Goal: Find specific page/section: Find specific page/section

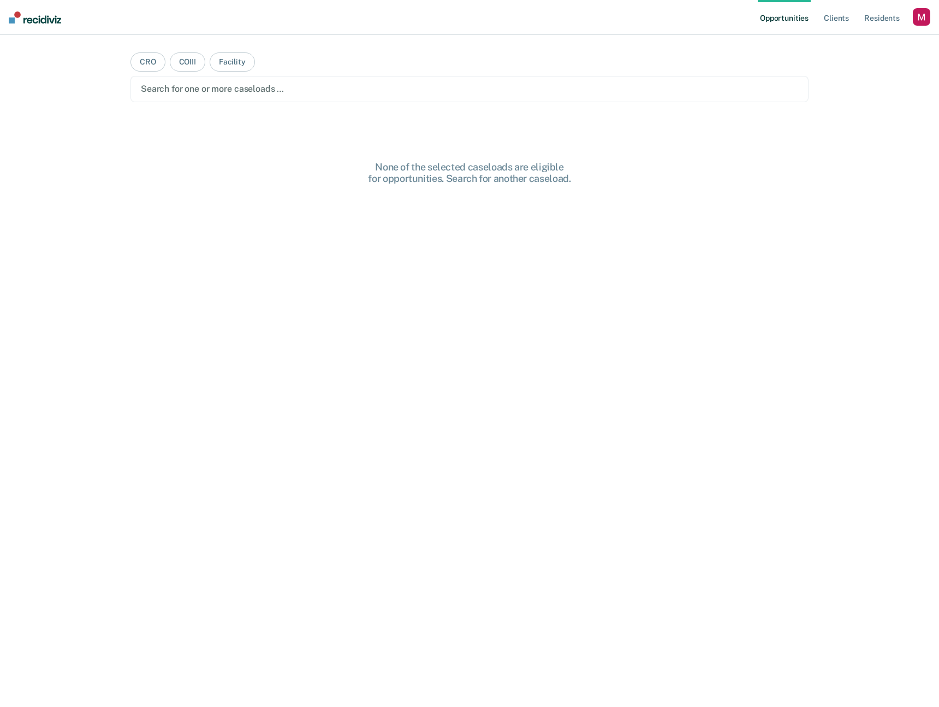
click at [914, 15] on div "button" at bounding box center [921, 16] width 17 height 17
click at [838, 43] on link "Profile" at bounding box center [878, 44] width 88 height 9
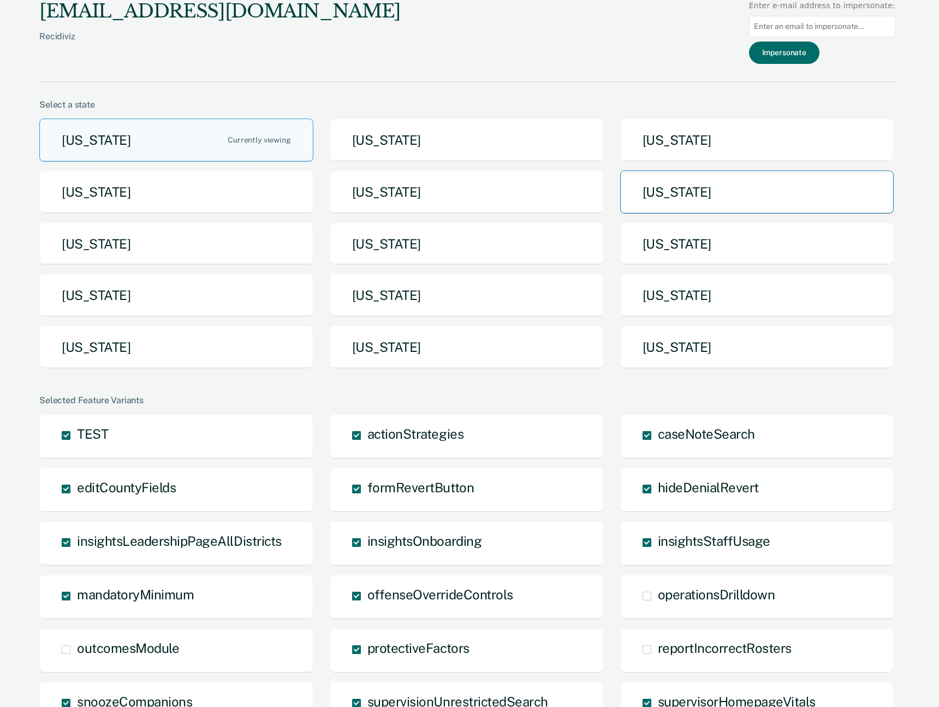
click at [686, 197] on button "[US_STATE]" at bounding box center [757, 191] width 274 height 43
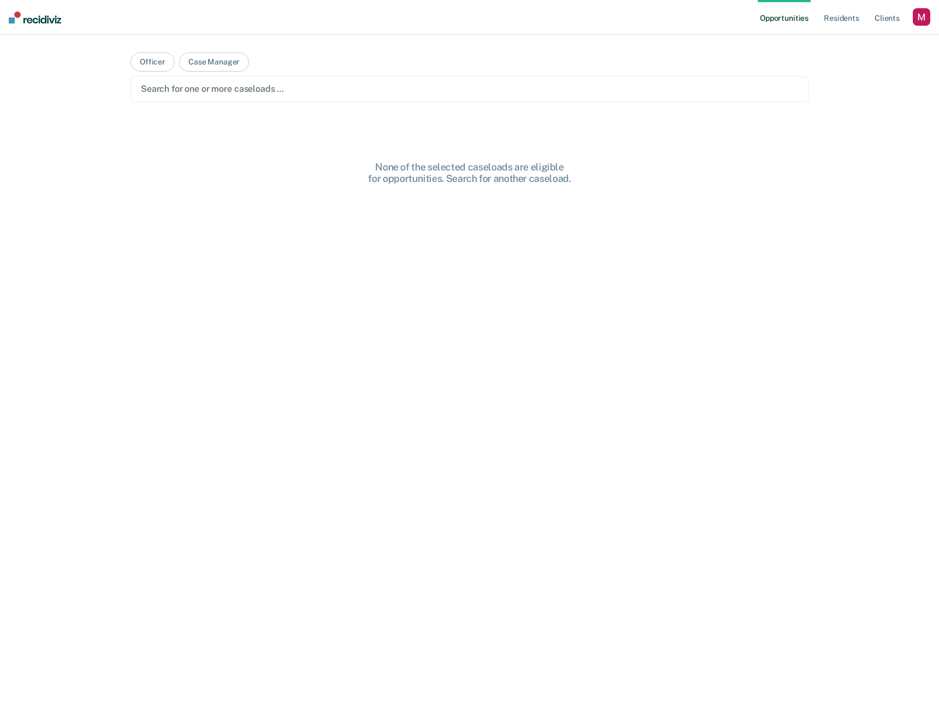
click at [921, 16] on div "button" at bounding box center [921, 16] width 17 height 17
click at [837, 48] on link "Profile" at bounding box center [878, 44] width 88 height 9
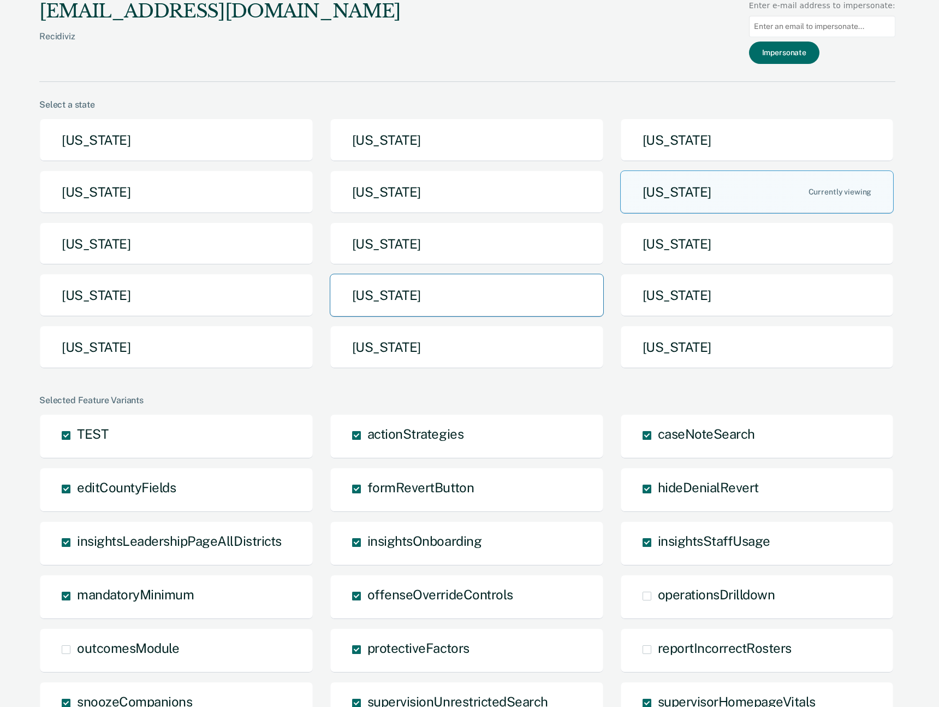
click at [463, 284] on button "[US_STATE]" at bounding box center [467, 295] width 274 height 43
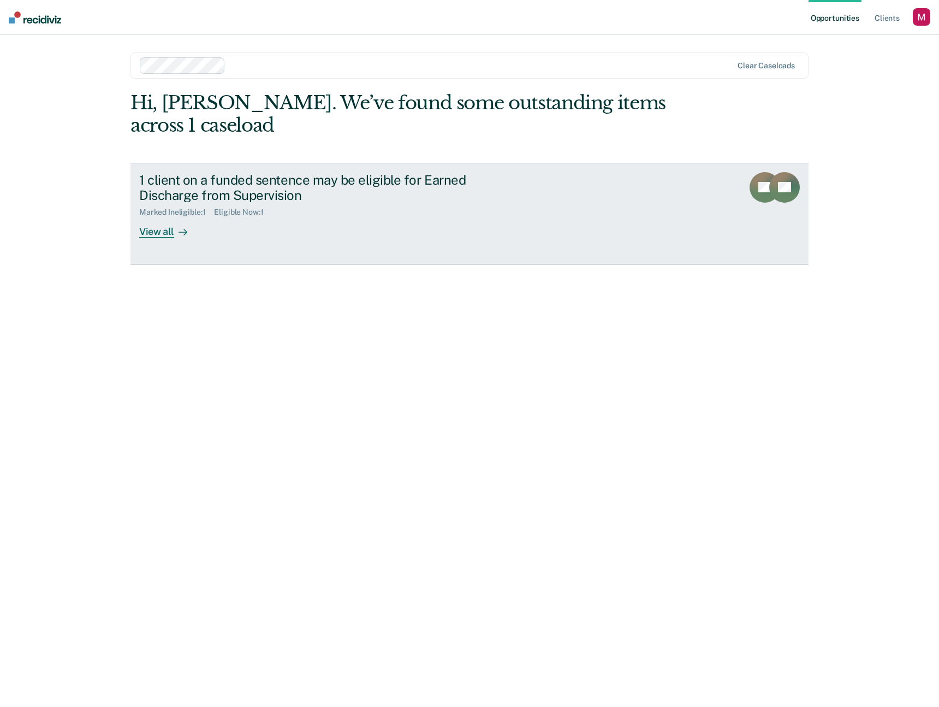
click at [169, 231] on div "View all" at bounding box center [169, 227] width 61 height 21
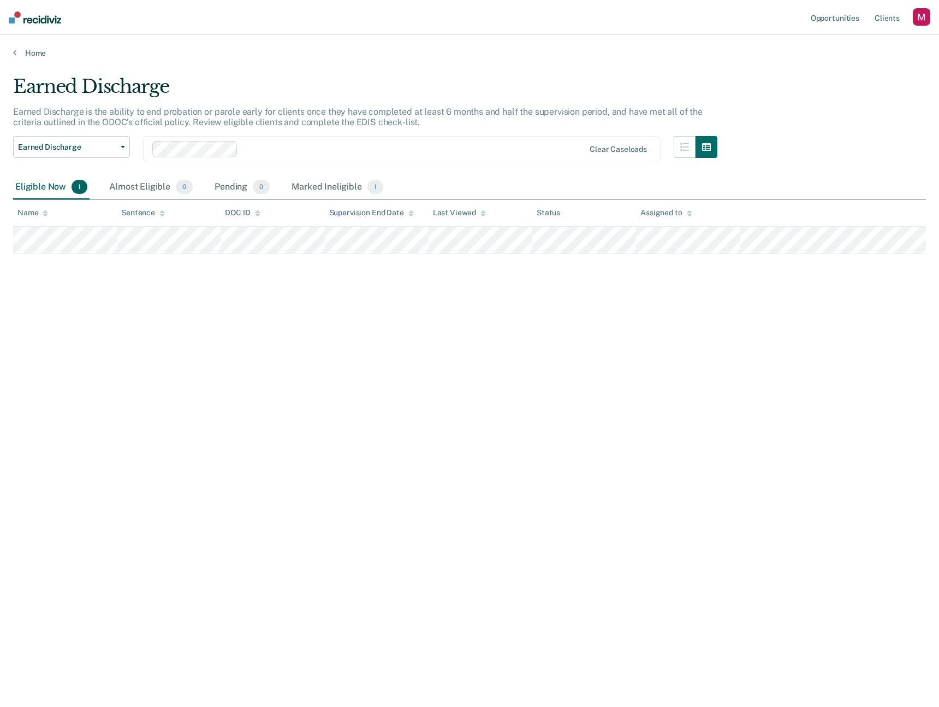
click at [633, 351] on div "Earned Discharge Earned Discharge is the ability to end probation or parole ear…" at bounding box center [469, 349] width 913 height 549
click at [533, 412] on div "Earned Discharge Earned Discharge is the ability to end probation or parole ear…" at bounding box center [469, 349] width 913 height 549
